Goal: Find specific page/section: Find specific page/section

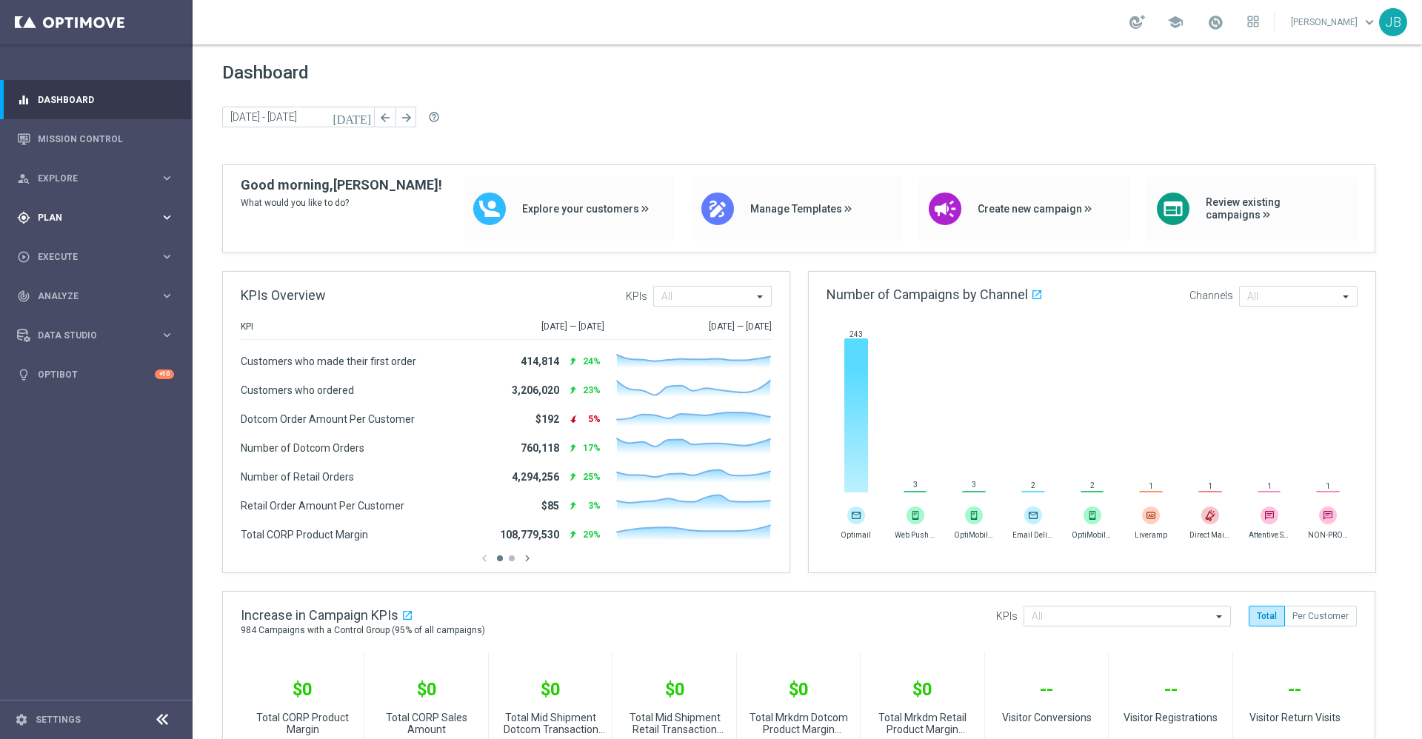
click at [73, 230] on div "gps_fixed Plan keyboard_arrow_right" at bounding box center [95, 217] width 191 height 39
click at [79, 145] on link "Mission Control" at bounding box center [106, 138] width 136 height 39
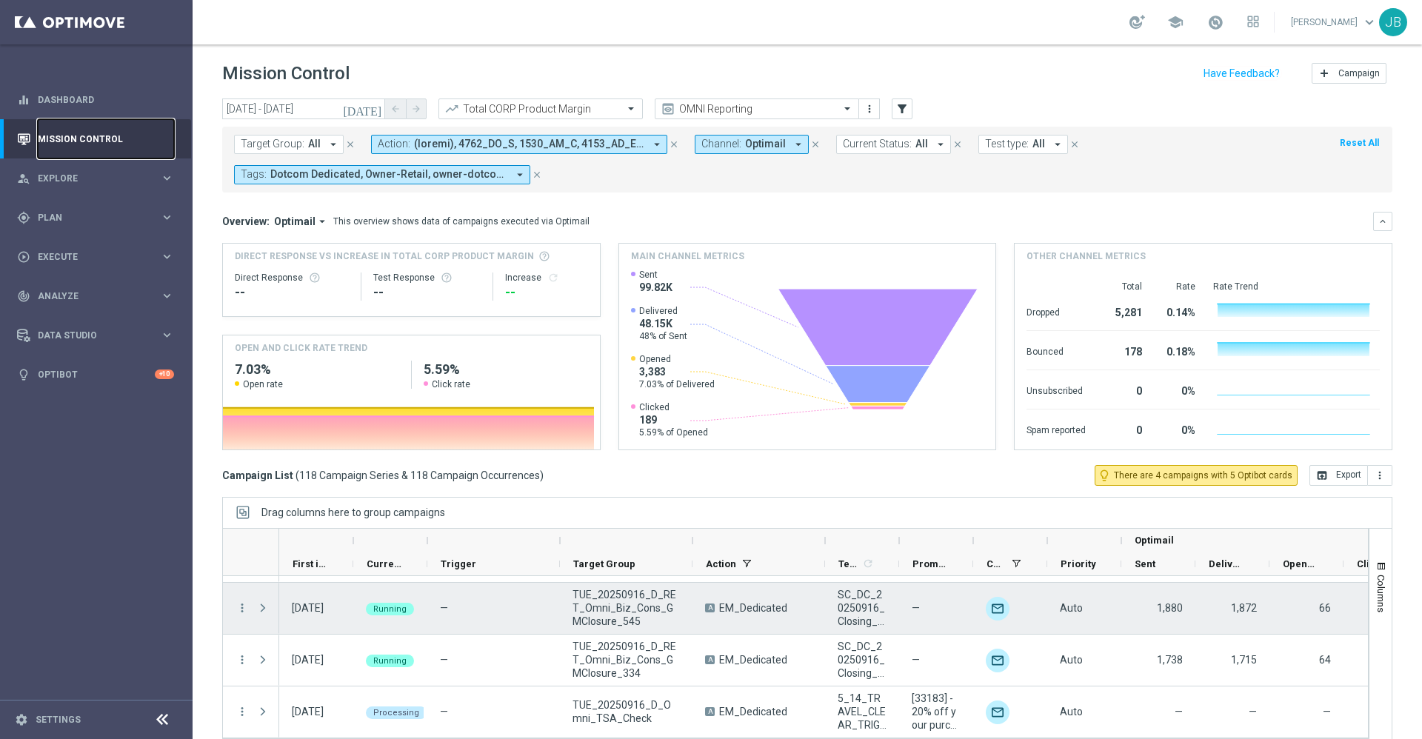
scroll to position [32, 0]
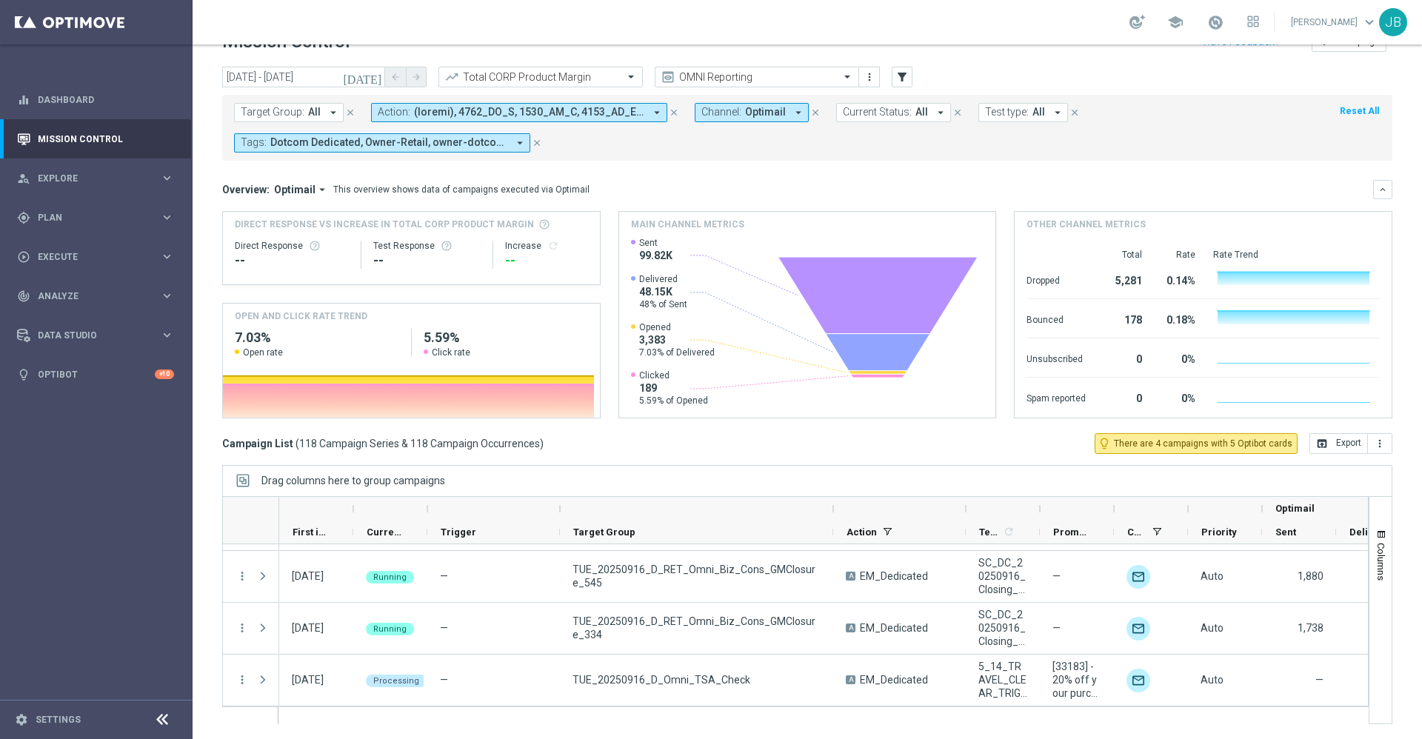
drag, startPoint x: 693, startPoint y: 508, endPoint x: 834, endPoint y: 507, distance: 140.7
click at [834, 507] on div at bounding box center [833, 509] width 6 height 24
click at [1118, 509] on div at bounding box center [1151, 509] width 74 height 24
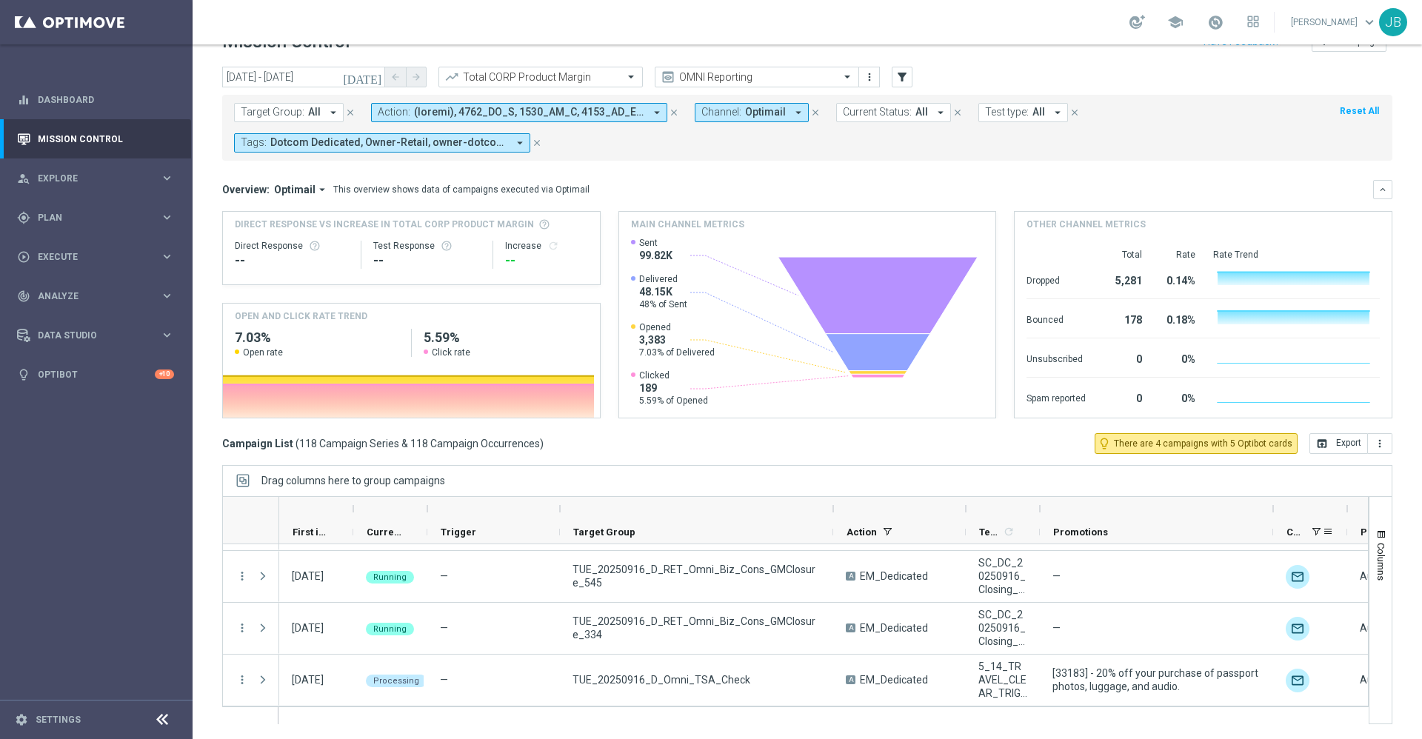
drag, startPoint x: 1115, startPoint y: 509, endPoint x: 1276, endPoint y: 521, distance: 161.2
click at [1276, 521] on div "Optimail First in Range" at bounding box center [1037, 520] width 1516 height 47
